Goal: Check status: Check status

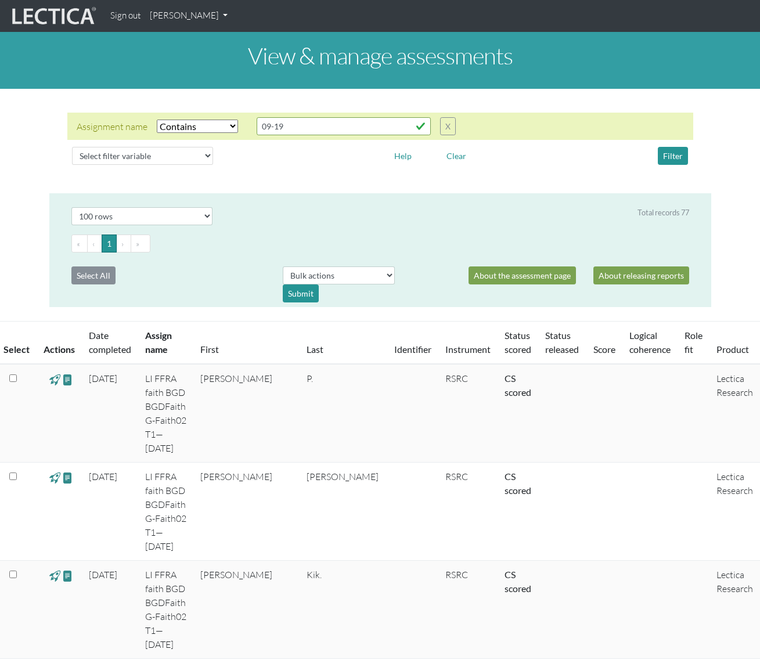
select select "icontains"
select select "100"
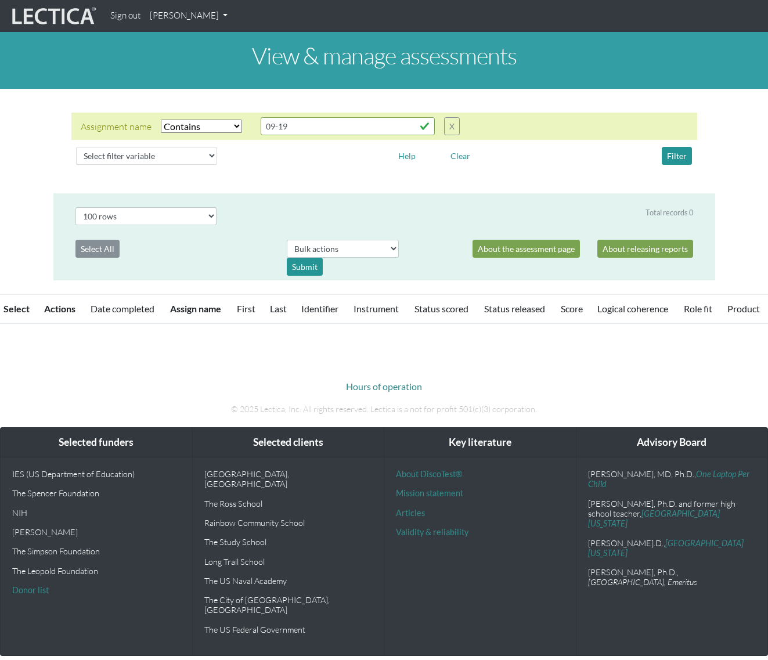
select select "icontains"
select select "100"
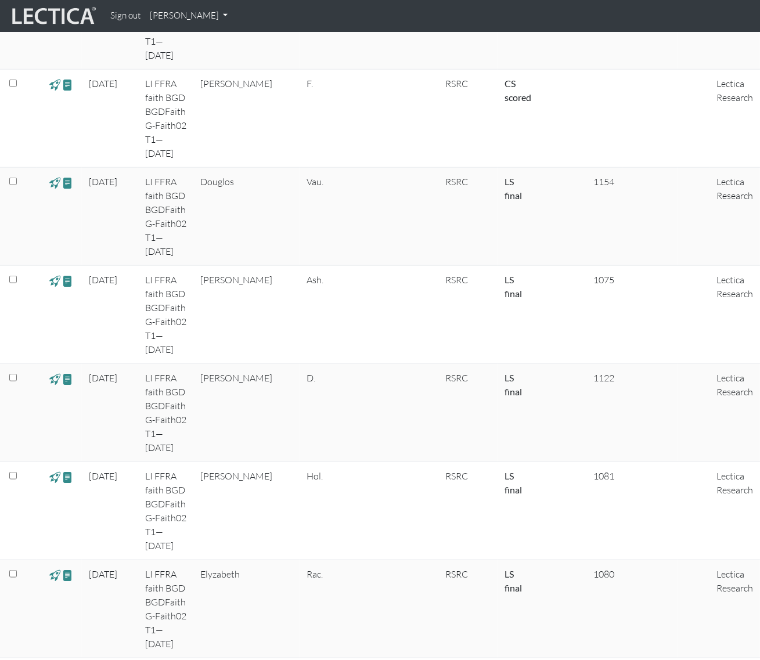
scroll to position [2342, 0]
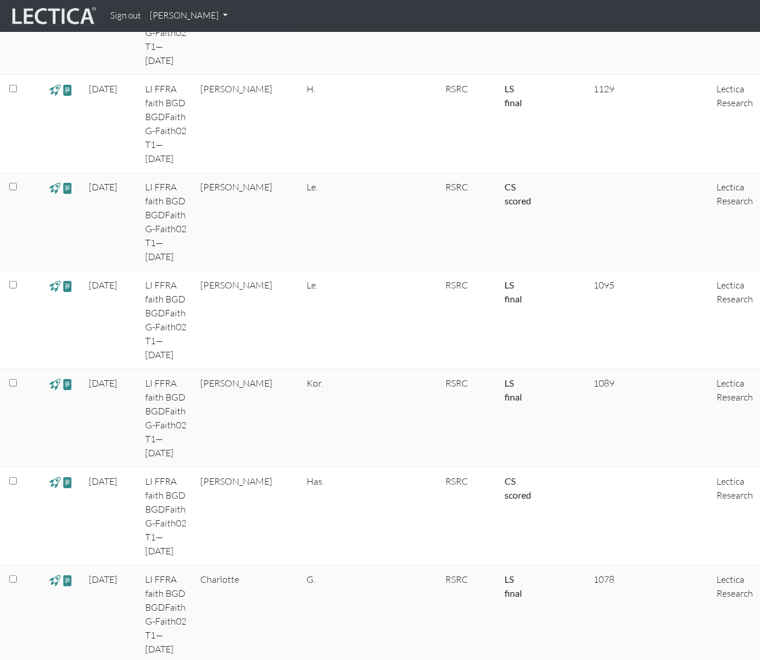
click at [208, 16] on link "[PERSON_NAME]" at bounding box center [188, 16] width 87 height 23
click at [331, 28] on nav "Sign out Brendan Dempsey My Profile Manage assessments Manage assignments View …" at bounding box center [380, 16] width 760 height 32
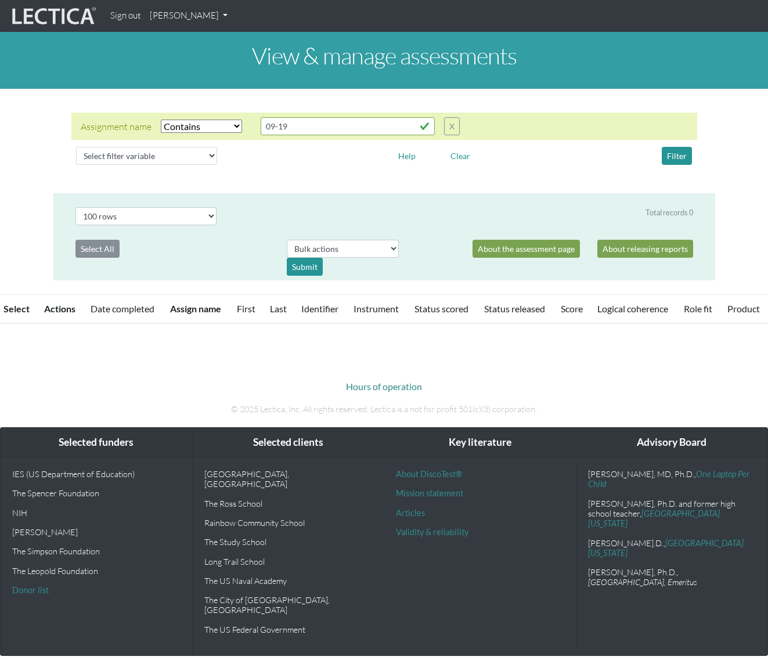
select select "icontains"
select select "100"
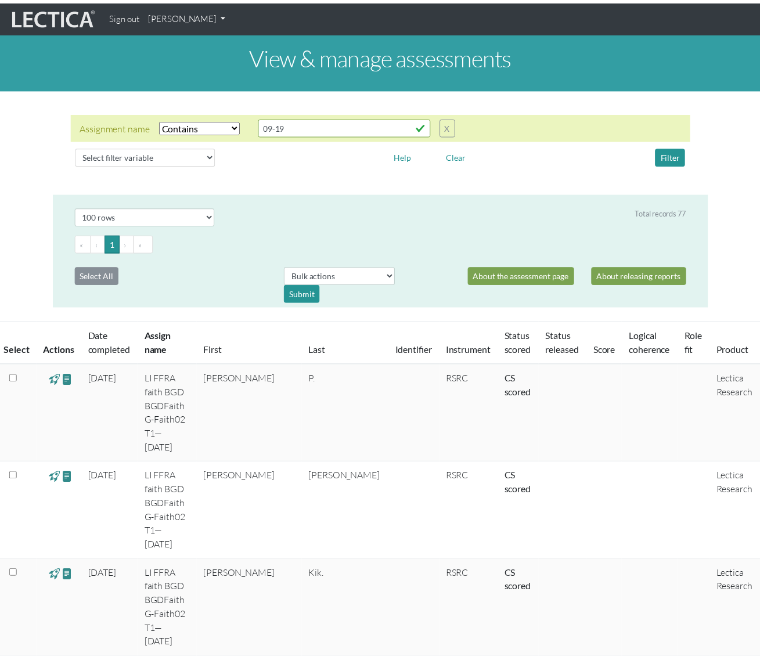
scroll to position [1172, 0]
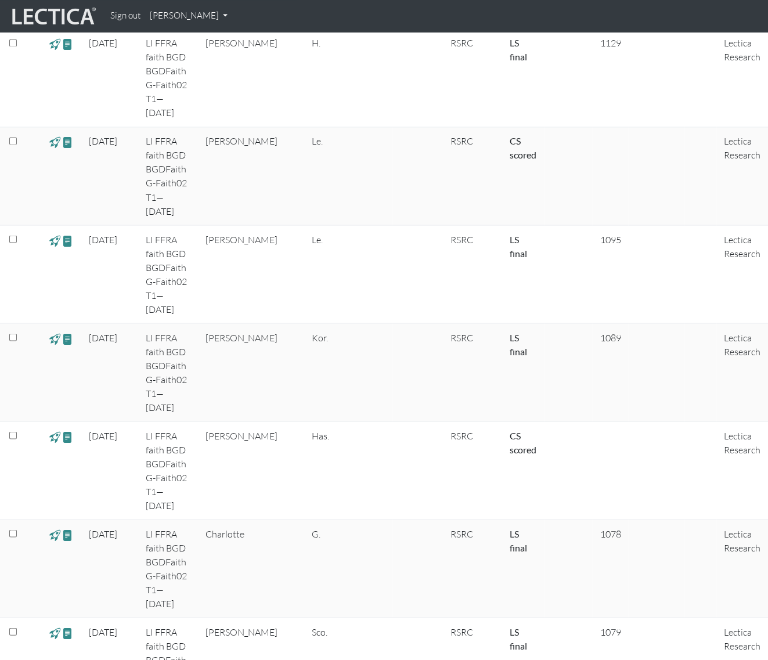
select select
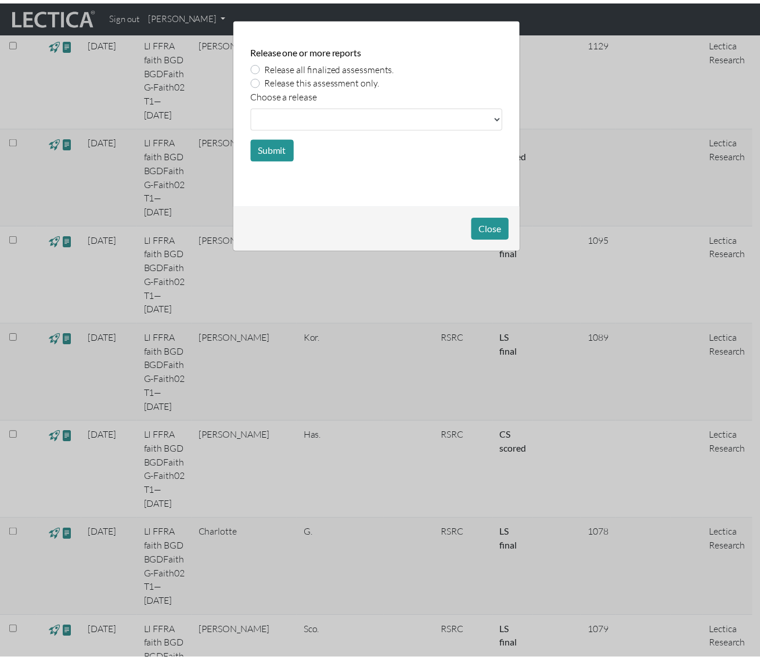
scroll to position [1224, 0]
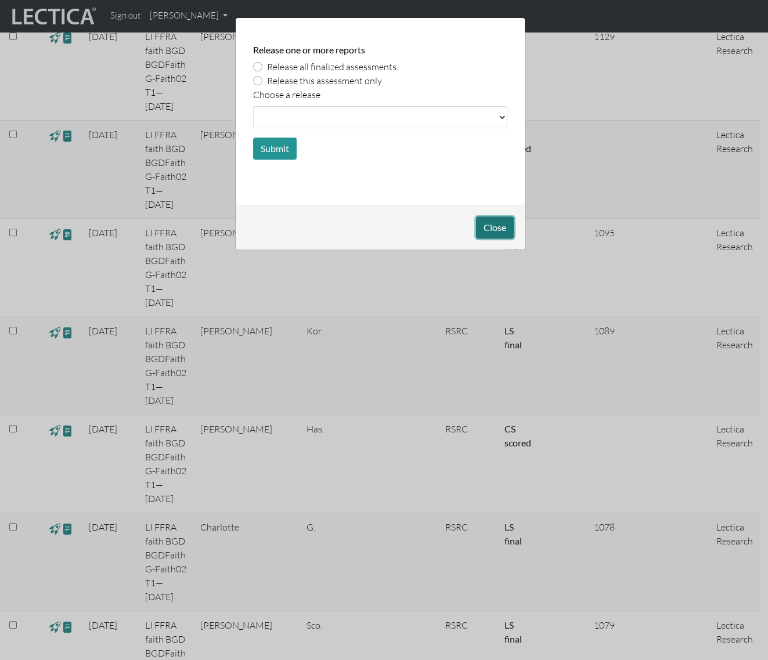
click at [491, 226] on button "Close" at bounding box center [495, 227] width 38 height 22
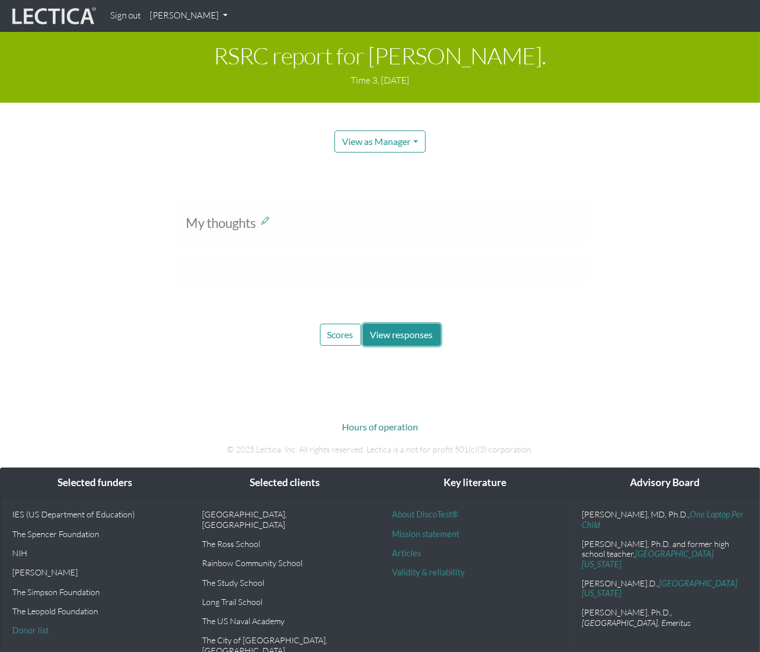
click at [395, 340] on button "View responses" at bounding box center [402, 335] width 78 height 22
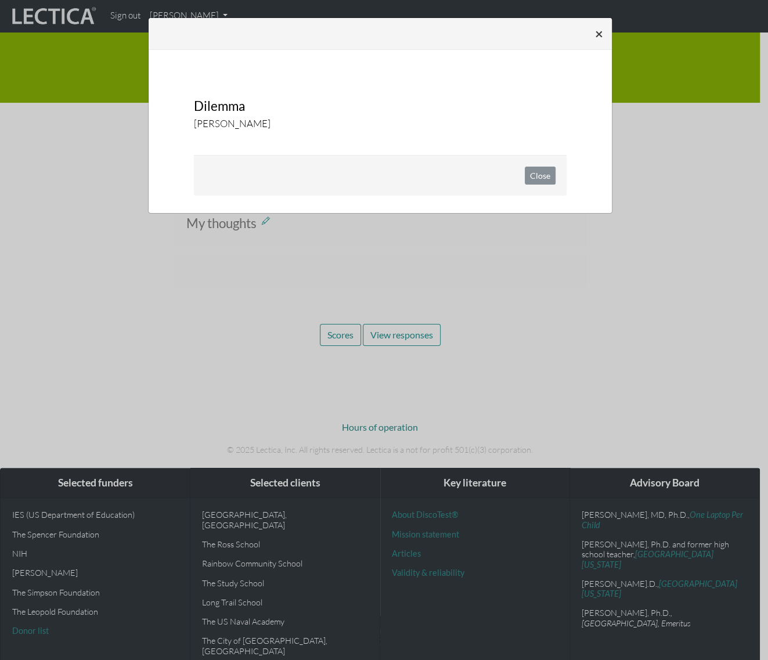
click at [602, 37] on span "×" at bounding box center [599, 33] width 8 height 17
